Goal: Transaction & Acquisition: Purchase product/service

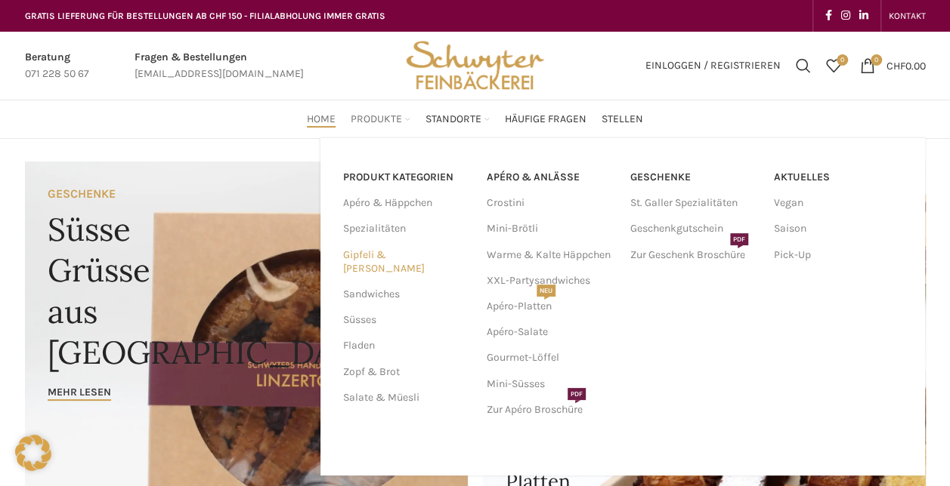
click at [369, 255] on link "Gipfeli & [PERSON_NAME]" at bounding box center [405, 261] width 125 height 39
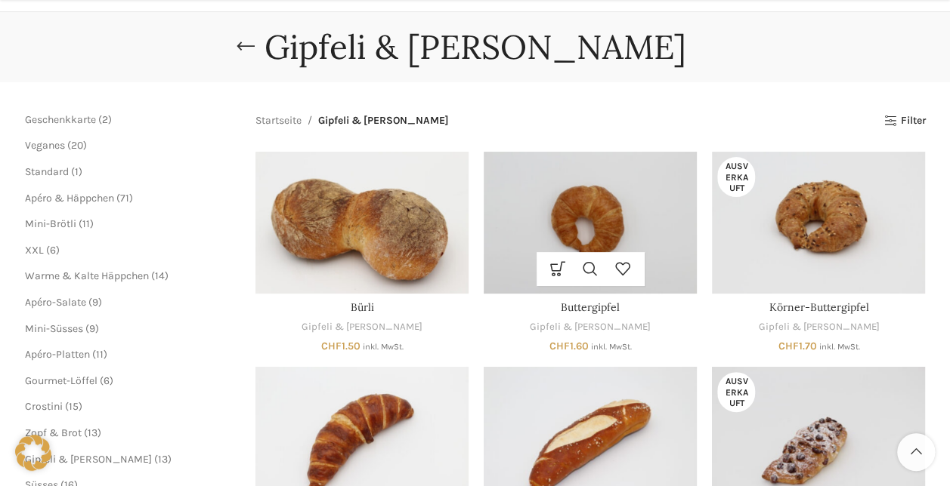
scroll to position [151, 0]
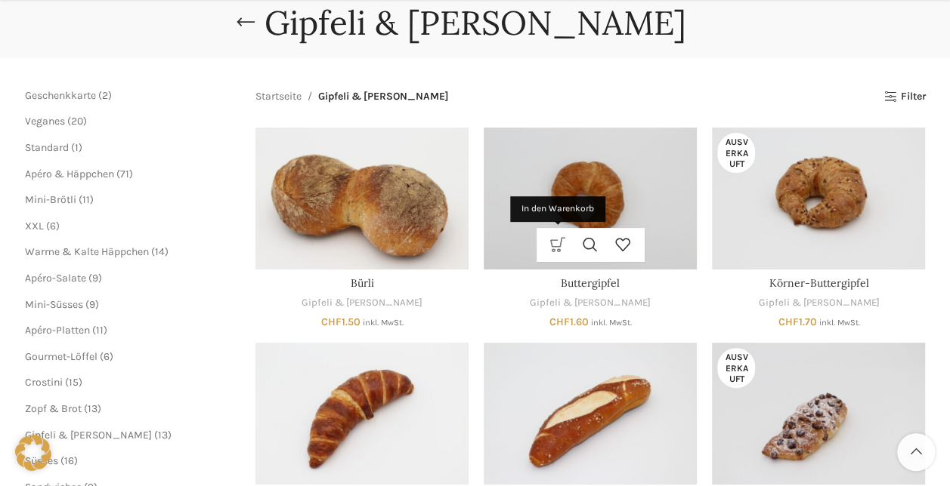
click at [545, 242] on link "In den Warenkorb" at bounding box center [558, 245] width 32 height 34
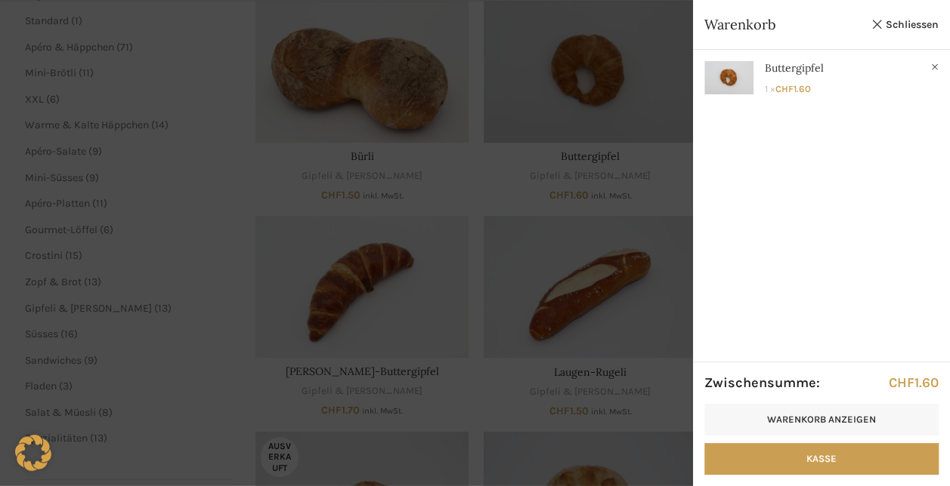
scroll to position [302, 0]
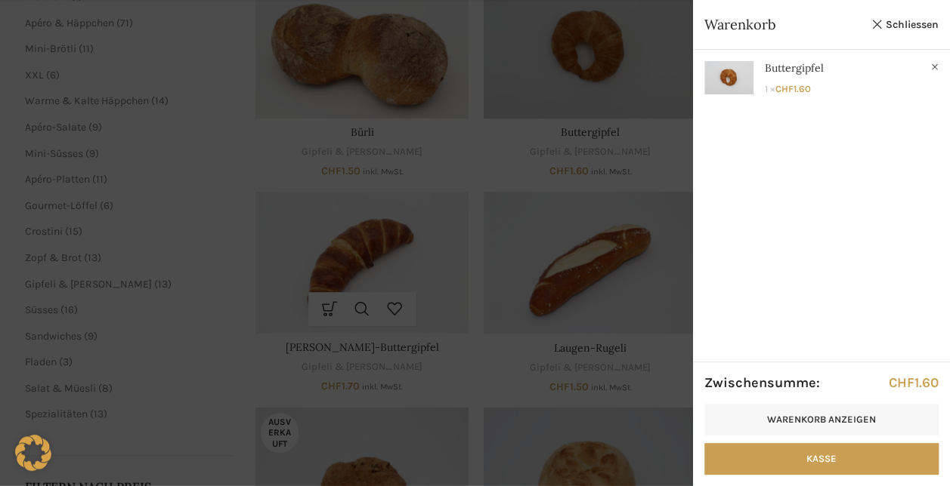
click at [323, 311] on div at bounding box center [475, 243] width 950 height 486
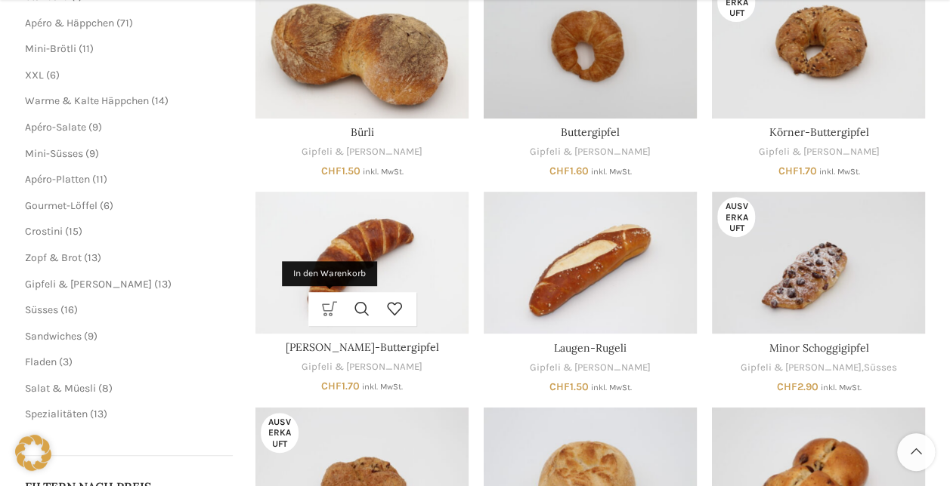
click at [323, 313] on link "In den Warenkorb" at bounding box center [329, 309] width 32 height 34
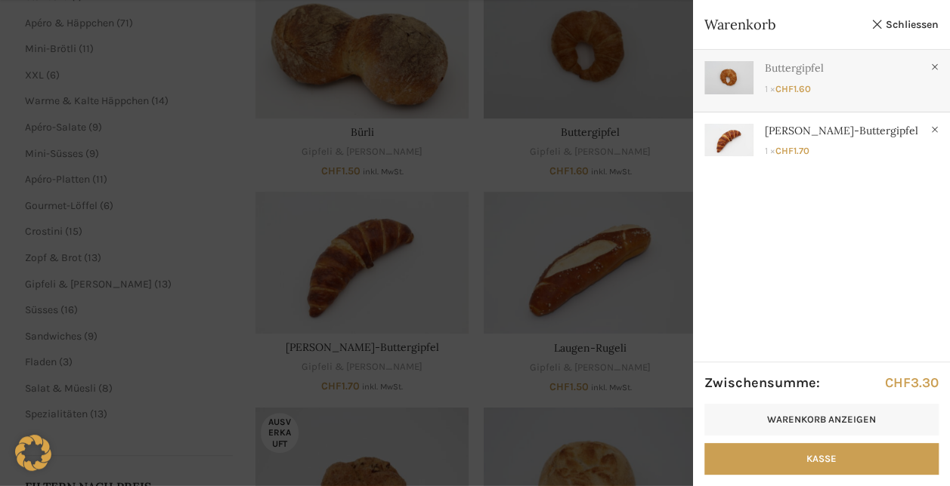
click at [853, 83] on link "Anzeigen" at bounding box center [821, 77] width 257 height 55
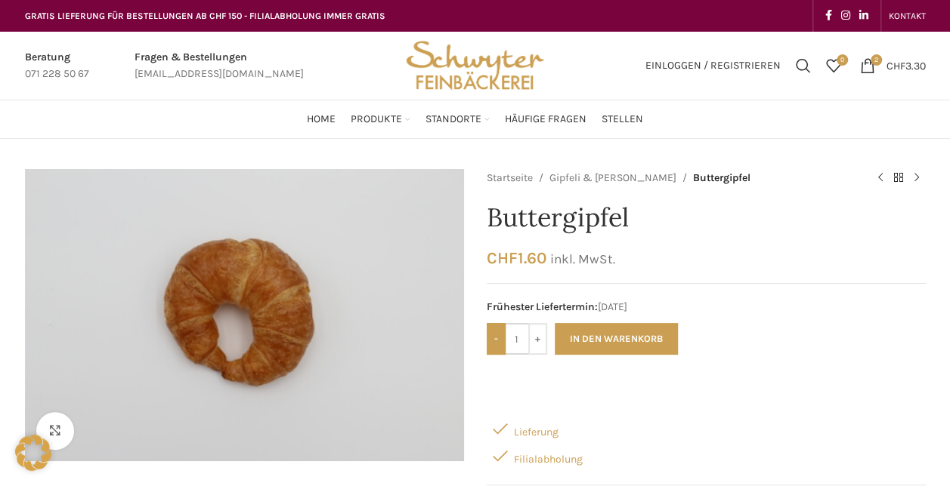
drag, startPoint x: 519, startPoint y: 338, endPoint x: 493, endPoint y: 337, distance: 26.4
click at [493, 337] on div "- Buttergipfel Menge 1 +" at bounding box center [516, 339] width 60 height 32
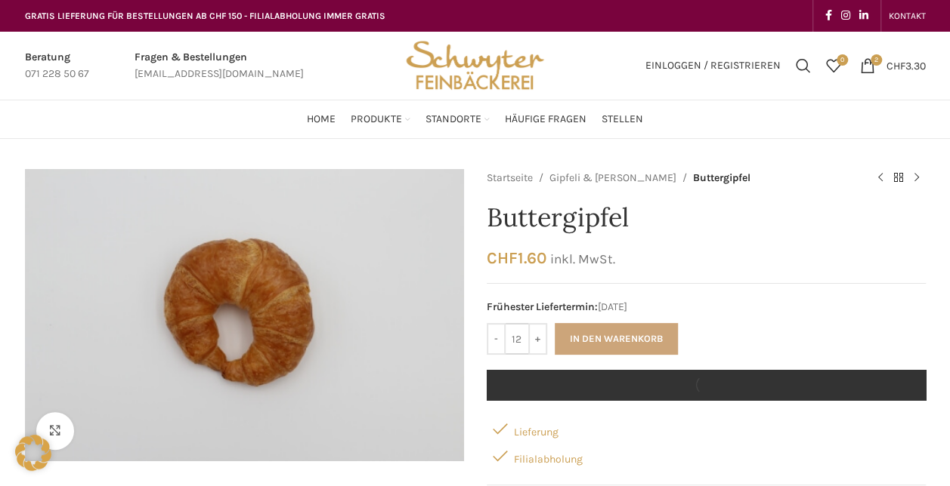
type input "12"
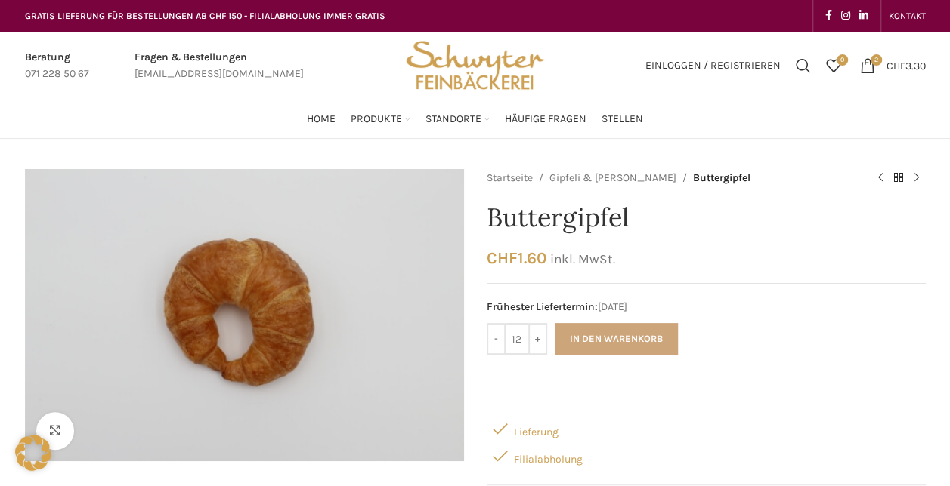
click at [577, 332] on button "In den Warenkorb" at bounding box center [615, 339] width 123 height 32
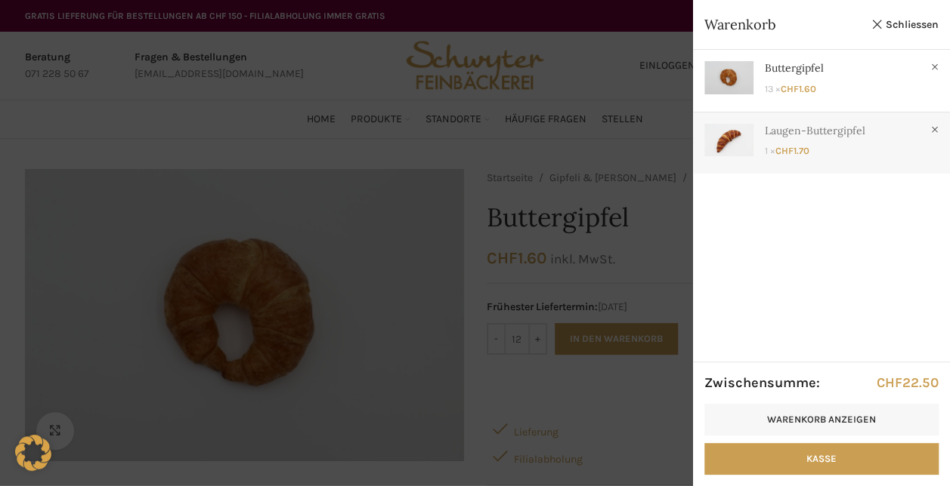
click at [829, 144] on link "Anzeigen" at bounding box center [821, 140] width 257 height 55
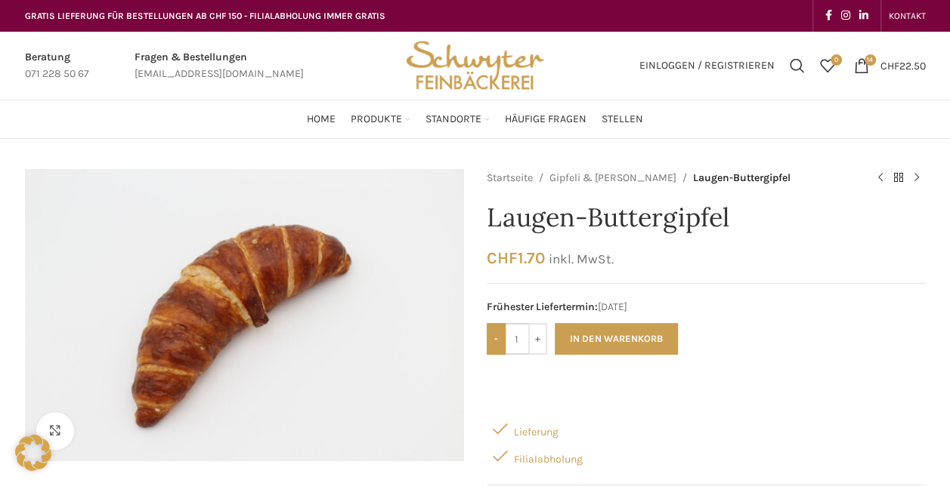
drag, startPoint x: 518, startPoint y: 338, endPoint x: 500, endPoint y: 340, distance: 18.2
click at [500, 340] on div "- Laugen-Buttergipfel Menge 1 +" at bounding box center [516, 339] width 60 height 32
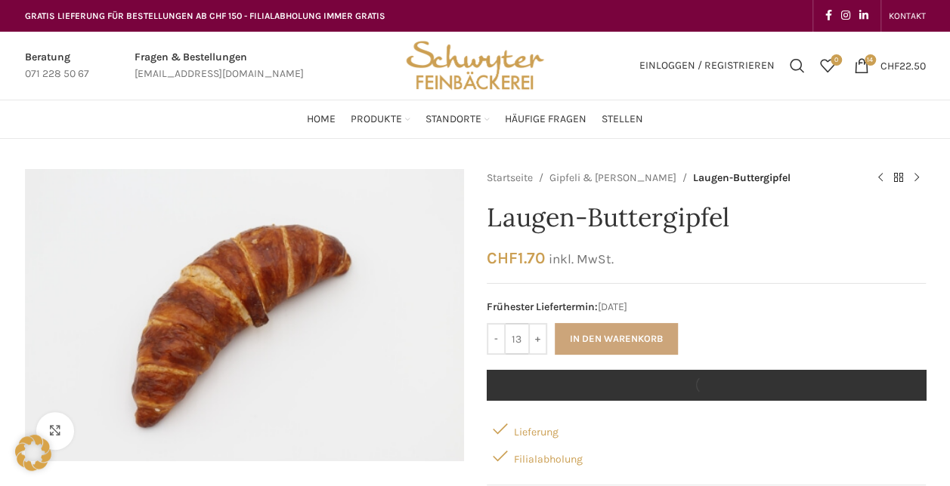
type input "13"
click at [601, 334] on button "In den Warenkorb" at bounding box center [615, 339] width 123 height 32
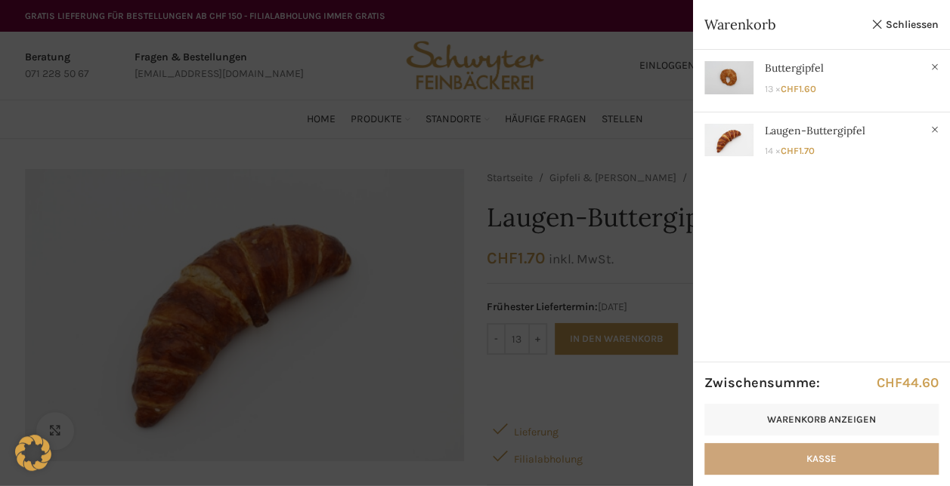
click at [802, 461] on link "Kasse" at bounding box center [821, 459] width 234 height 32
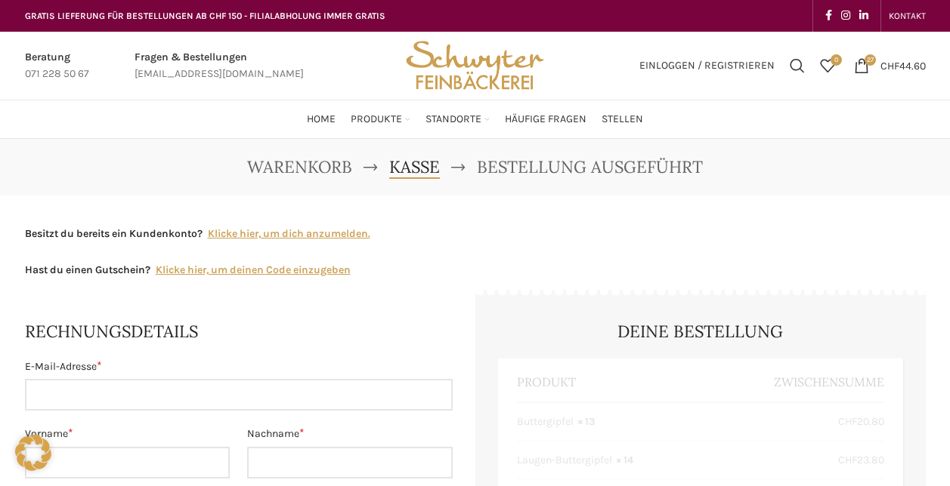
select select "SG"
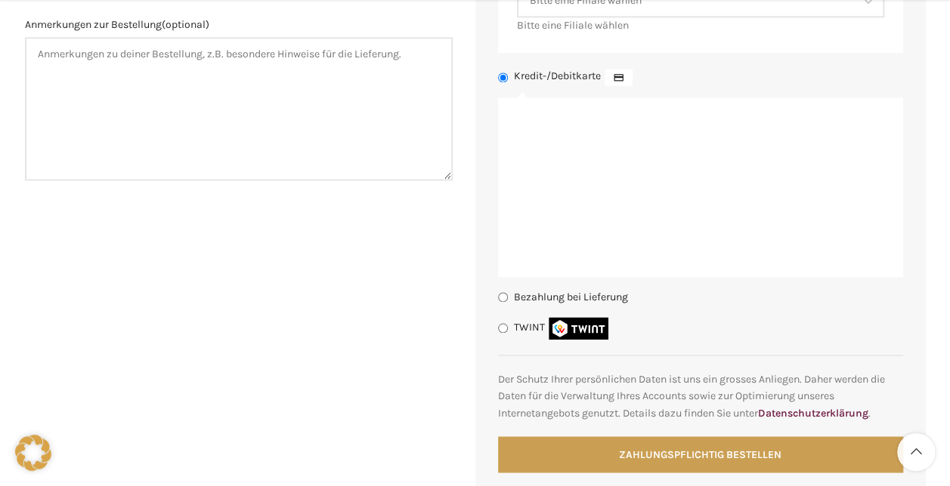
scroll to position [1133, 0]
